Goal: Navigation & Orientation: Understand site structure

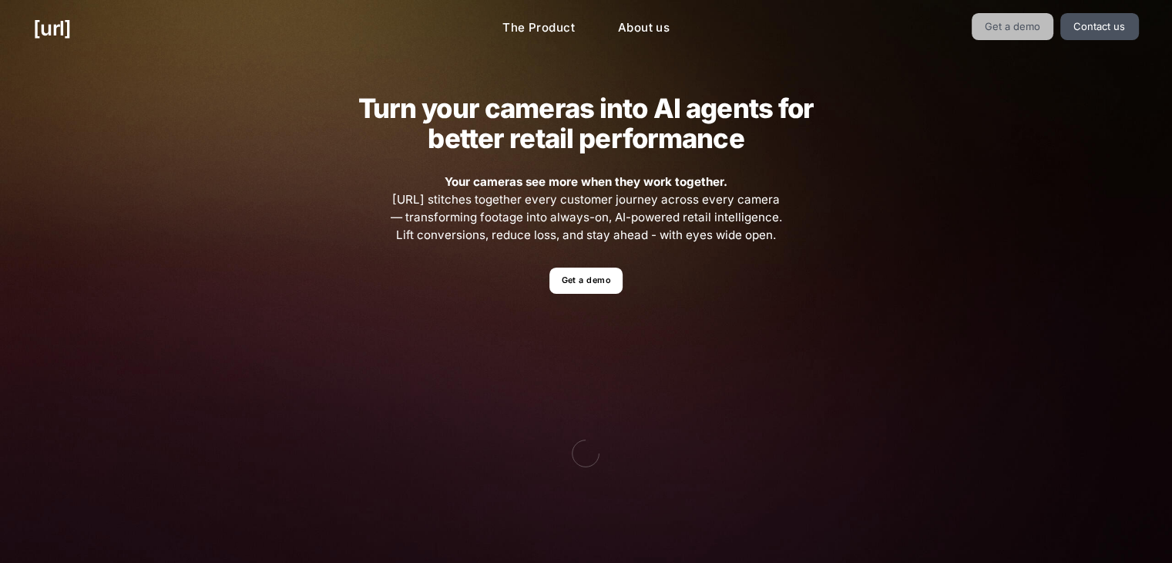
click at [1026, 28] on link "Get a demo" at bounding box center [1013, 26] width 82 height 27
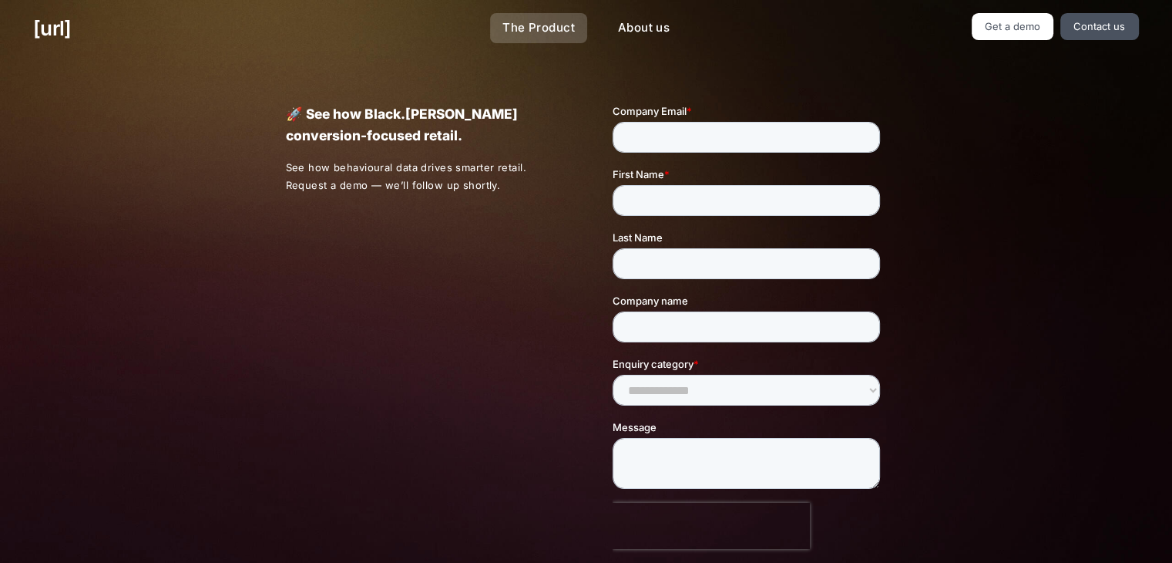
click at [547, 35] on link "The Product" at bounding box center [538, 28] width 97 height 30
